Goal: Transaction & Acquisition: Subscribe to service/newsletter

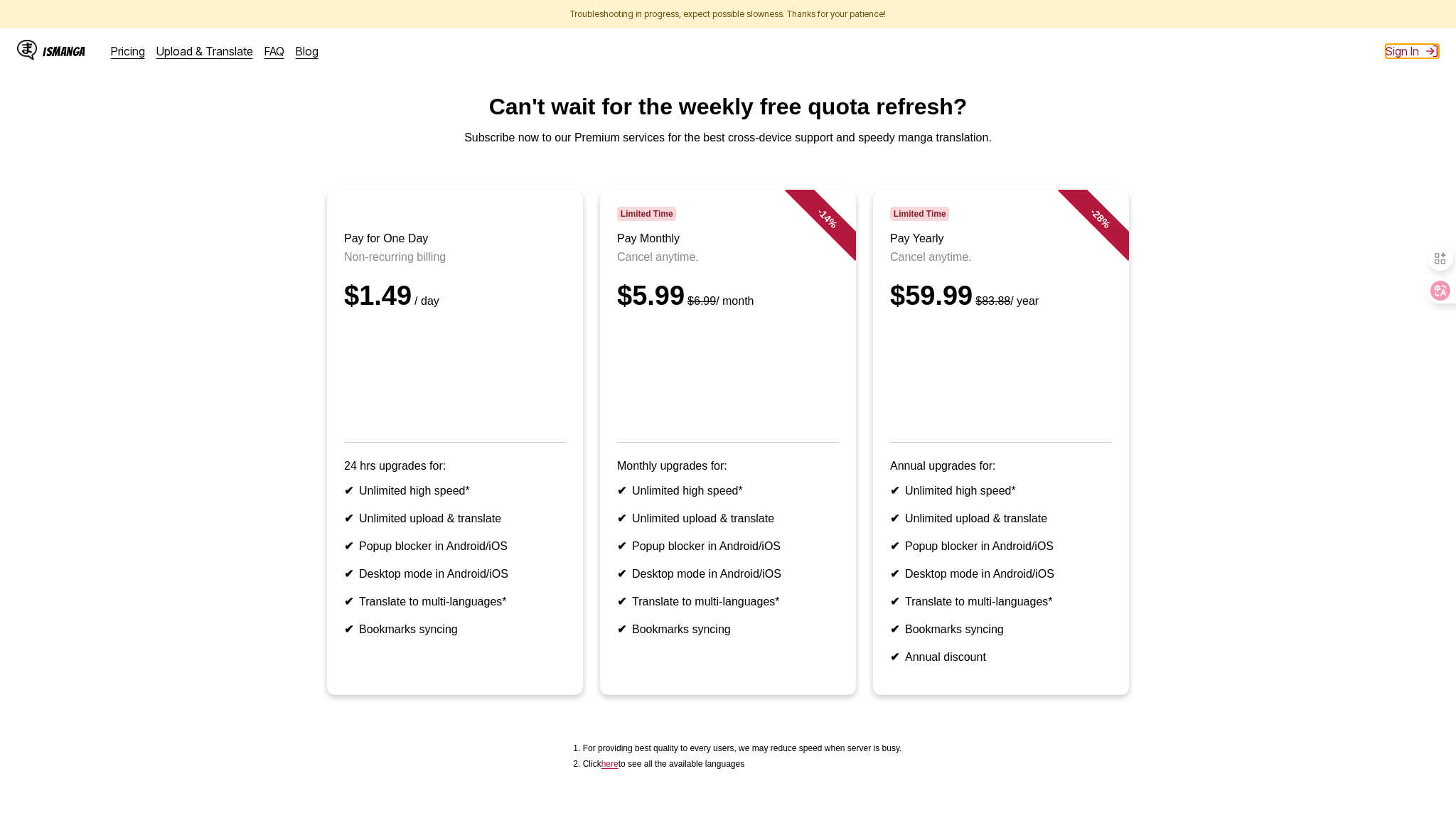
click at [1394, 55] on button "Sign In" at bounding box center [1412, 51] width 54 height 14
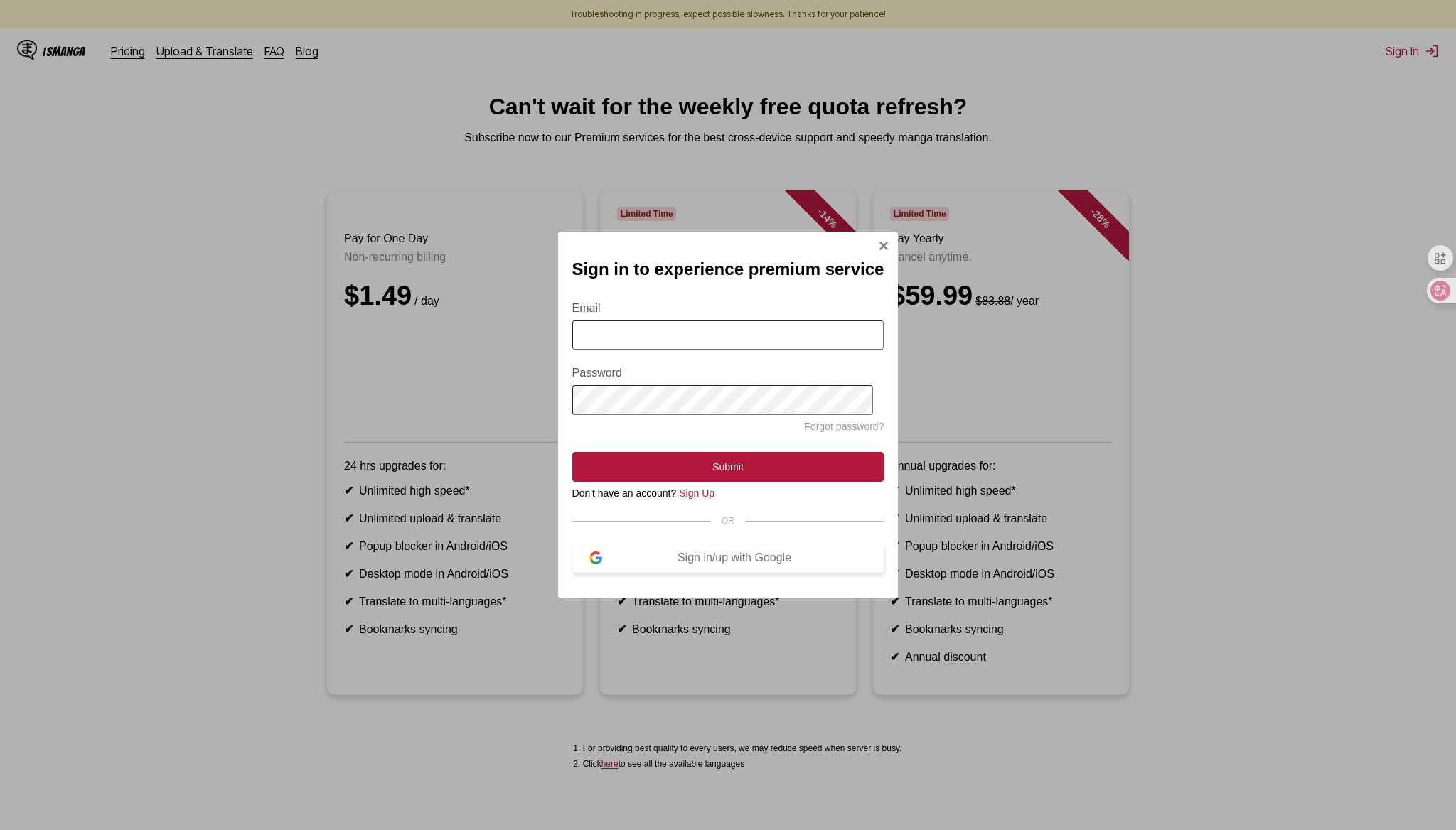
click at [717, 554] on div "Sign in/up with Google" at bounding box center [734, 558] width 265 height 13
